Goal: Task Accomplishment & Management: Complete application form

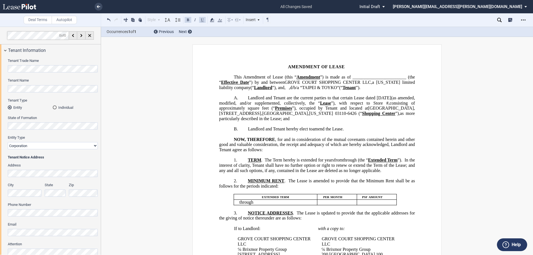
select select "number:2"
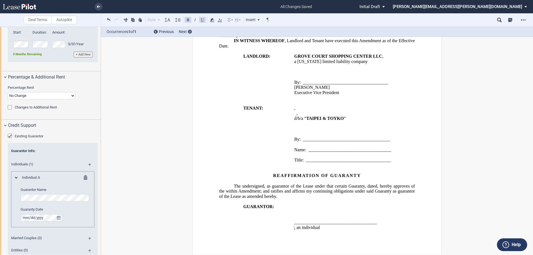
click at [388, 194] on p "The undersigned, as guarantor of the Lease under that certain Guaranty, dated ﻿…" at bounding box center [317, 191] width 196 height 16
click at [364, 185] on span "The undersigned, as guarantor of the Lease under that certain Guaranty, dated" at bounding box center [306, 185] width 144 height 5
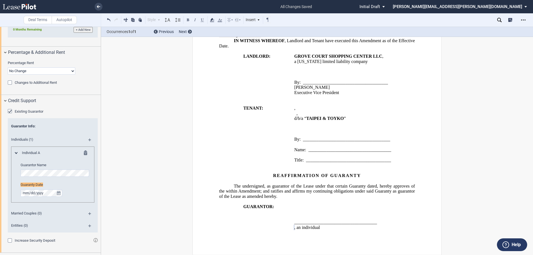
scroll to position [601, 0]
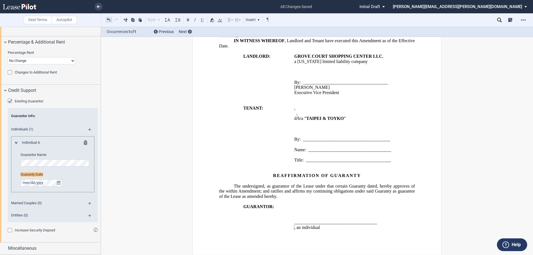
click at [110, 19] on button at bounding box center [108, 19] width 7 height 7
click at [59, 182] on icon "true" at bounding box center [59, 183] width 4 height 4
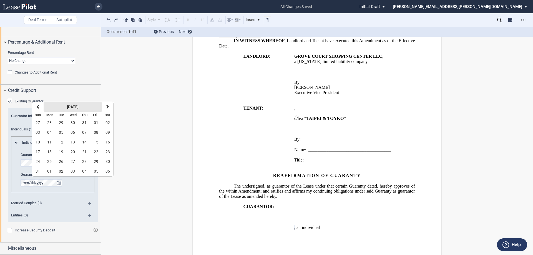
click at [77, 105] on strong "[DATE]" at bounding box center [73, 107] width 12 height 4
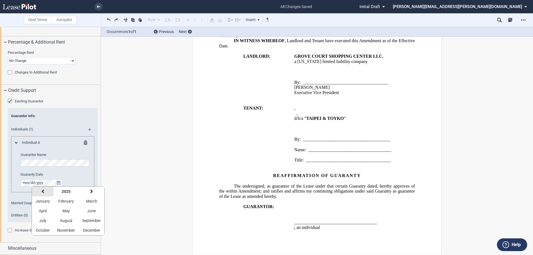
click at [44, 191] on icon "button" at bounding box center [42, 191] width 3 height 4
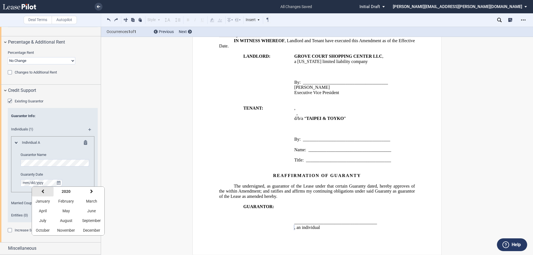
click at [44, 191] on icon "button" at bounding box center [42, 191] width 3 height 4
click at [43, 191] on icon "button" at bounding box center [42, 191] width 3 height 4
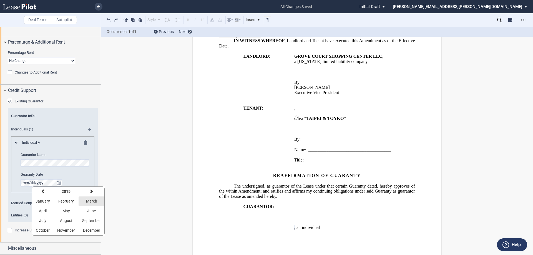
click at [89, 202] on span "March" at bounding box center [91, 201] width 11 height 4
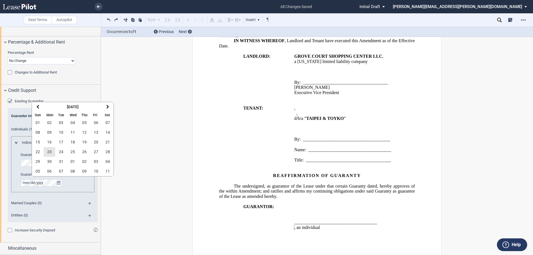
click at [49, 152] on span "23" at bounding box center [49, 152] width 4 height 4
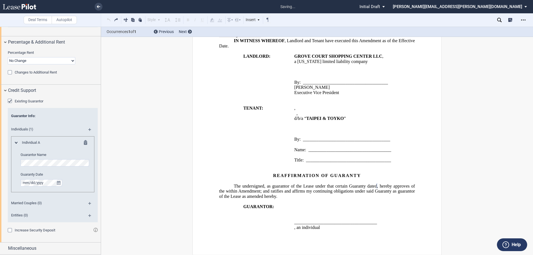
click at [407, 200] on p at bounding box center [317, 201] width 196 height 5
click at [377, 185] on span "The undersigned, as guarantor of the Lease under that certain Guaranty dated" at bounding box center [305, 185] width 143 height 5
click at [383, 224] on p "_____________________________________" at bounding box center [354, 222] width 121 height 5
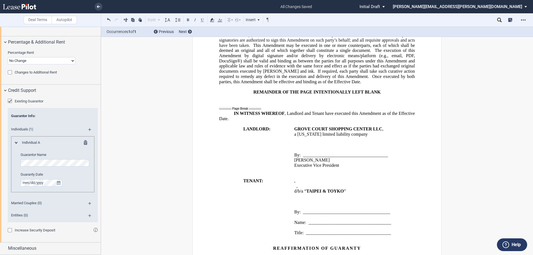
scroll to position [495, 0]
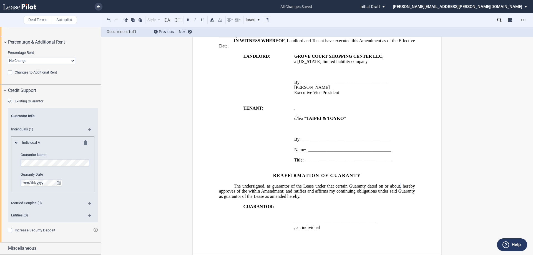
click at [90, 130] on md-icon at bounding box center [91, 131] width 7 height 7
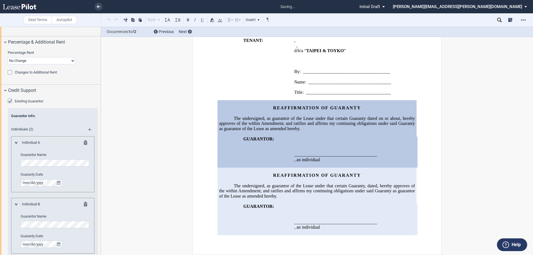
scroll to position [562, 0]
click at [58, 246] on icon "true" at bounding box center [59, 244] width 4 height 4
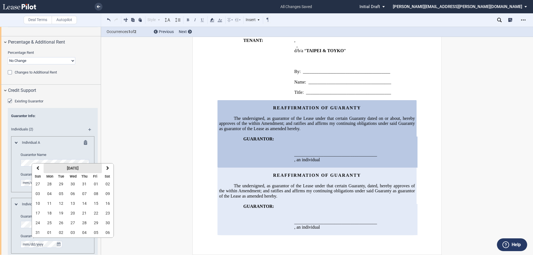
click at [79, 167] on strong "[DATE]" at bounding box center [73, 168] width 12 height 4
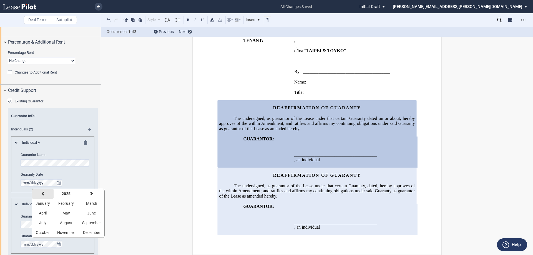
click at [41, 194] on icon "button" at bounding box center [42, 194] width 3 height 4
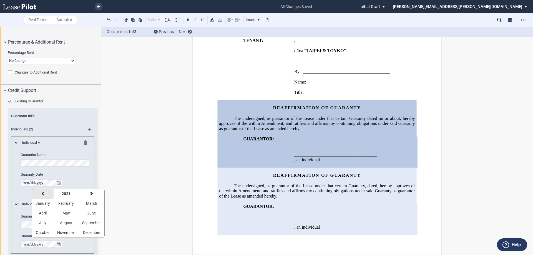
click at [41, 194] on icon "button" at bounding box center [42, 194] width 3 height 4
click at [41, 193] on icon "button" at bounding box center [42, 194] width 3 height 4
click at [42, 193] on icon "button" at bounding box center [42, 194] width 3 height 4
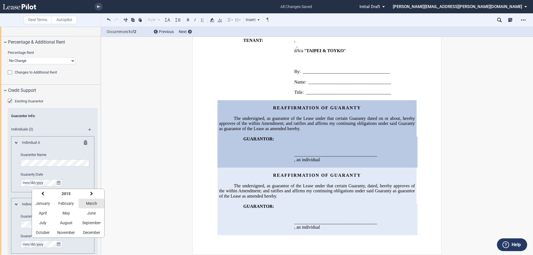
click at [94, 203] on span "March" at bounding box center [91, 203] width 11 height 4
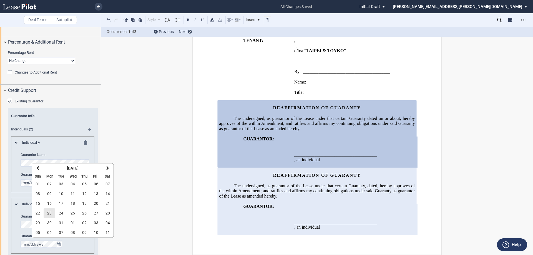
click at [49, 213] on span "23" at bounding box center [49, 213] width 4 height 4
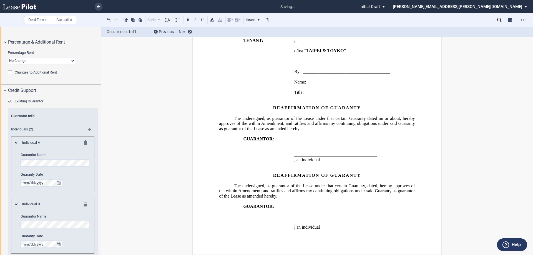
click at [369, 186] on span "The undersigned, as guarantor of the Lease under that certain Guaranty, dated" at bounding box center [306, 185] width 144 height 5
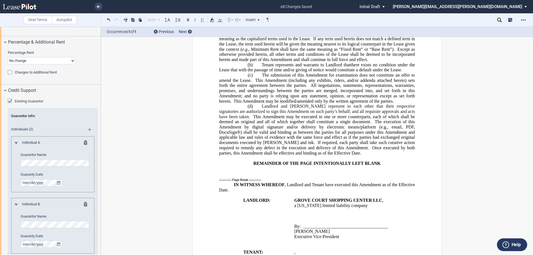
scroll to position [229, 0]
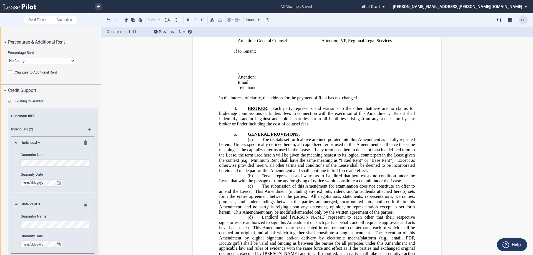
click at [524, 20] on icon "Open Lease options menu" at bounding box center [523, 20] width 4 height 4
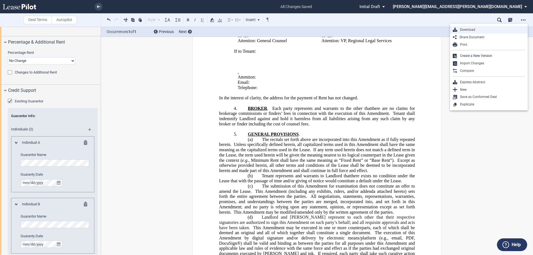
click at [471, 31] on div "Download" at bounding box center [491, 29] width 68 height 5
